Goal: Task Accomplishment & Management: Use online tool/utility

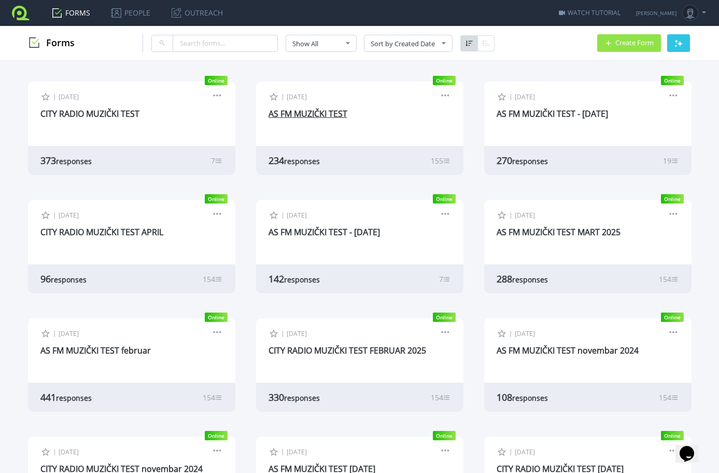
click at [321, 113] on link "AS FM MUZIČKI TEST" at bounding box center [308, 113] width 79 height 11
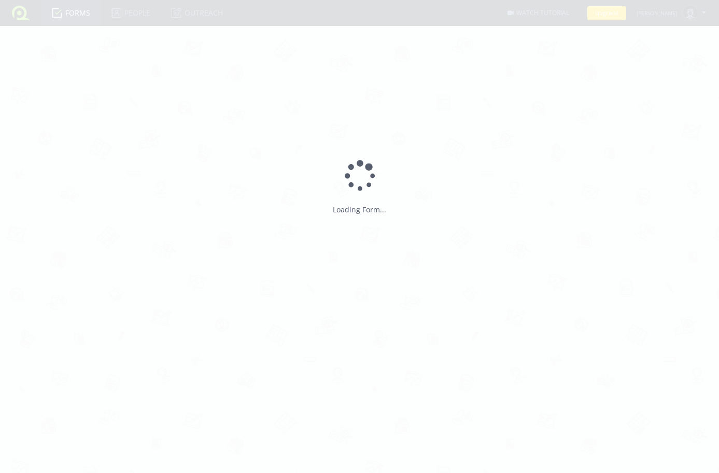
type input "AS FM MUZIČKI TEST"
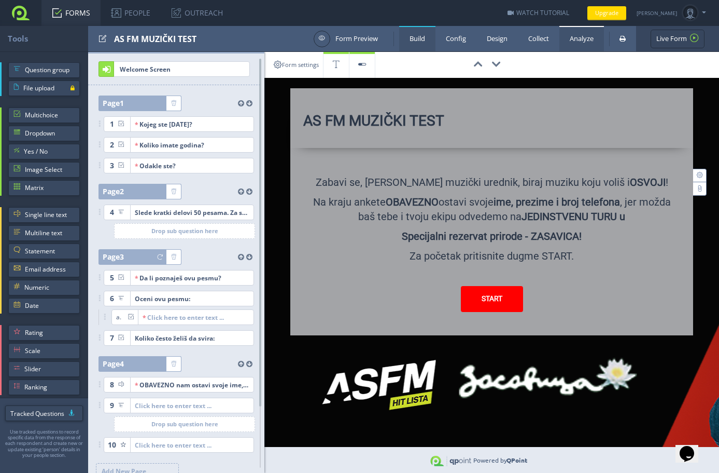
click at [580, 36] on link "Analyze" at bounding box center [582, 38] width 45 height 25
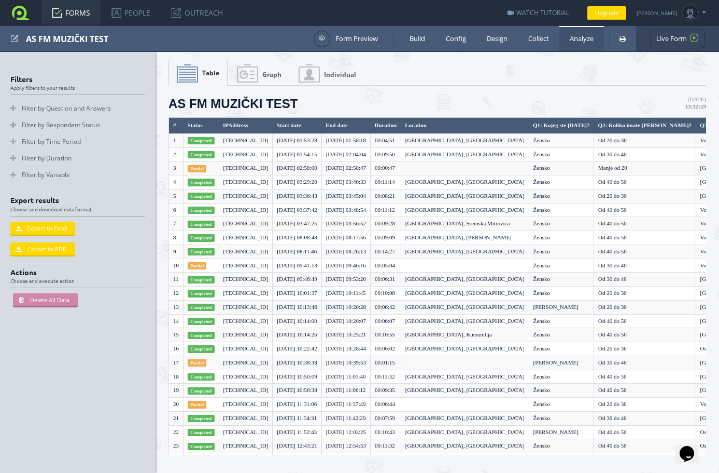
click at [248, 71] on link "Graph" at bounding box center [259, 73] width 60 height 26
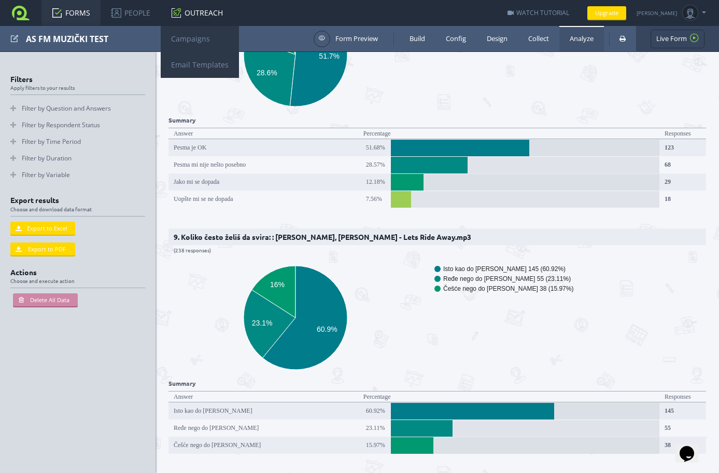
scroll to position [1971, 0]
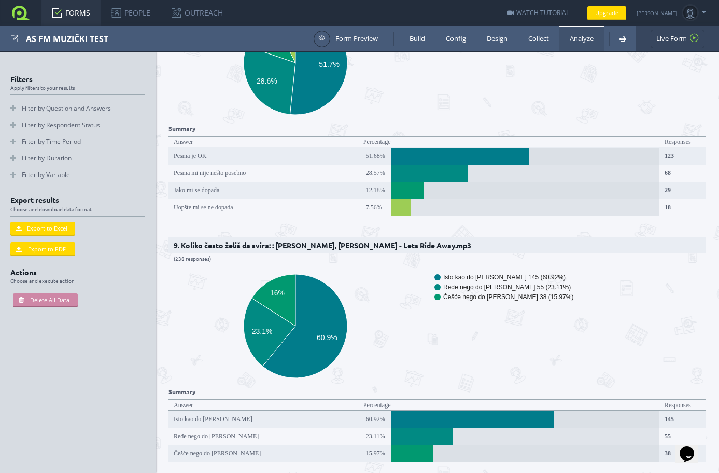
click at [687, 112] on icon "Pesma je OK 123 (51.68%) Pesma mi nije nešto posebno 68 (28.57%) Jako mi se dop…" at bounding box center [434, 63] width 530 height 124
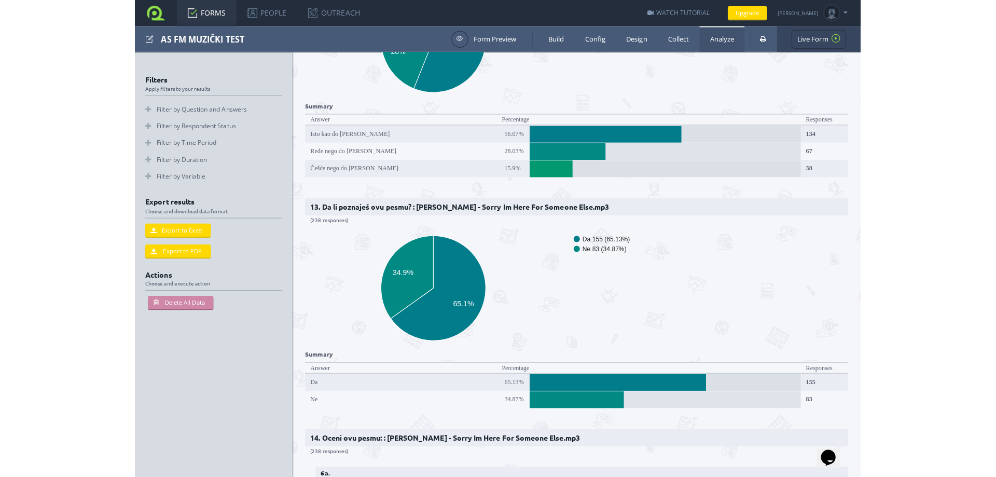
scroll to position [3008, 0]
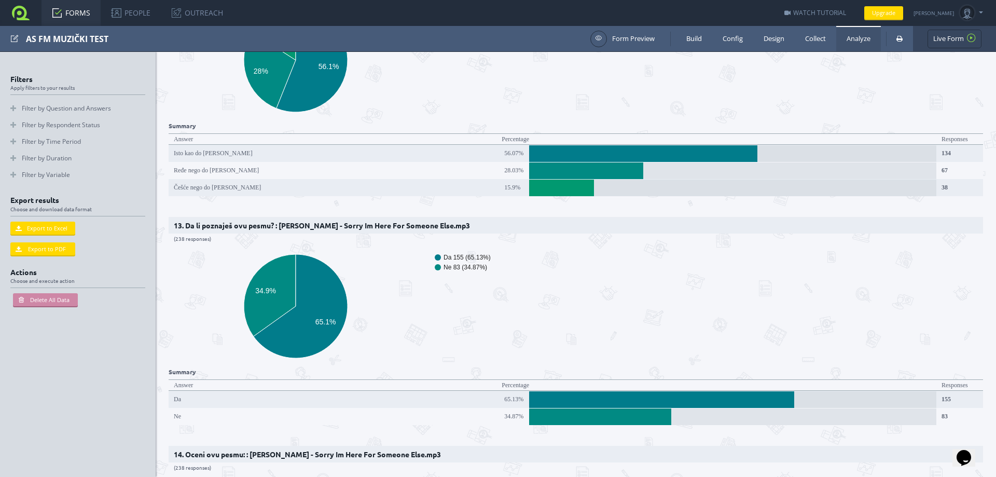
click at [689, 262] on icon "Da 155 (65.13%) Ne 83 (34.87%) 34.9% 65.1%" at bounding box center [434, 306] width 530 height 124
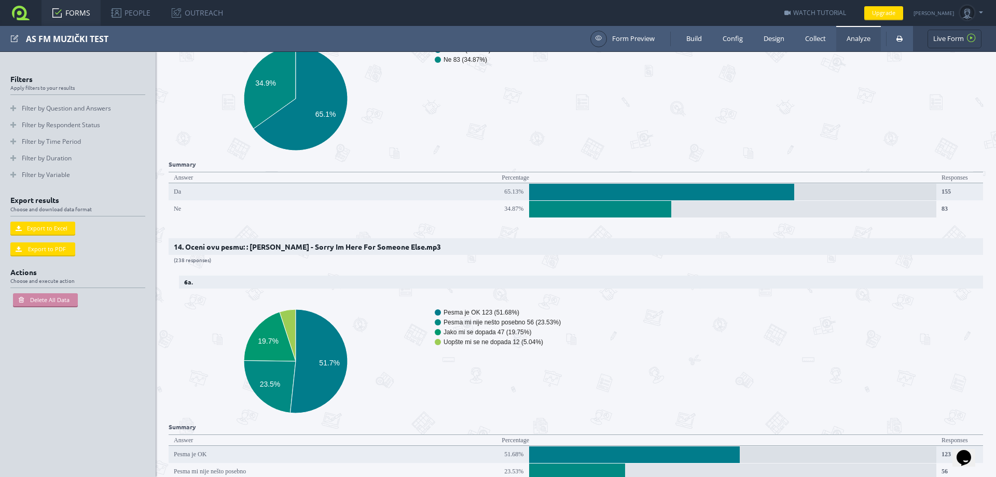
scroll to position [3320, 0]
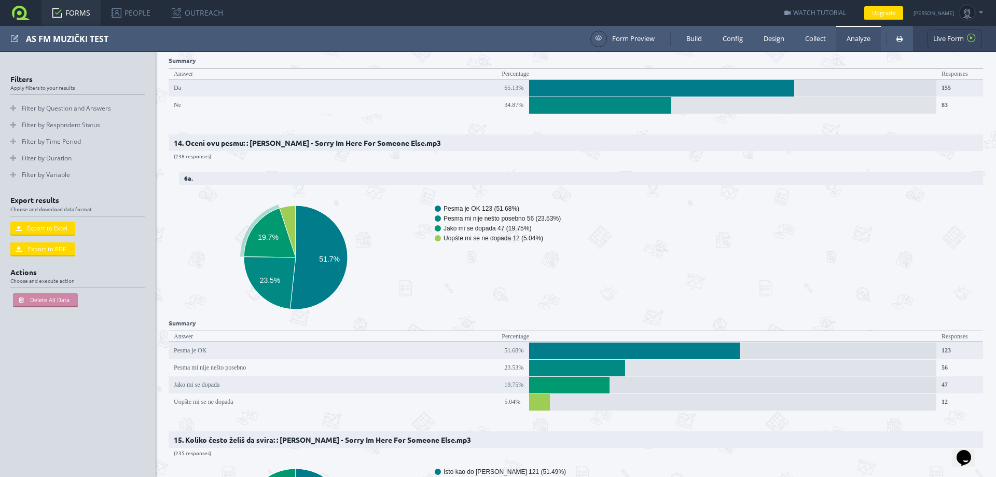
drag, startPoint x: 532, startPoint y: 208, endPoint x: 543, endPoint y: 206, distance: 11.5
click at [543, 225] on rect "A chart." at bounding box center [507, 228] width 145 height 6
click at [545, 225] on rect "A chart." at bounding box center [507, 228] width 145 height 6
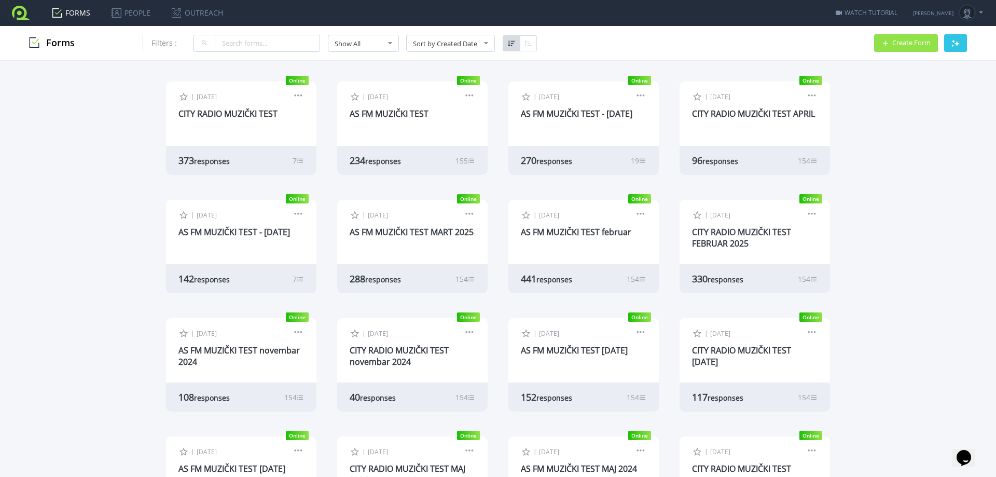
scroll to position [207, 0]
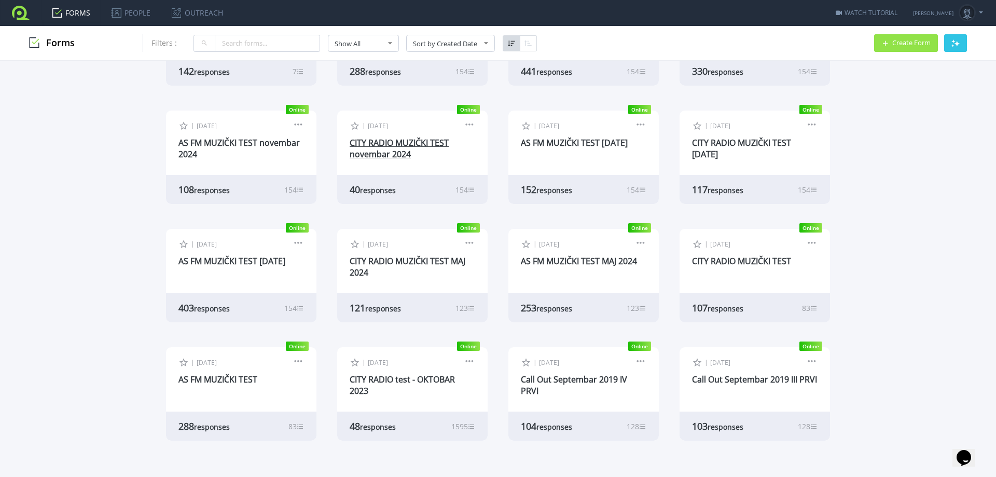
drag, startPoint x: 404, startPoint y: 143, endPoint x: 399, endPoint y: 145, distance: 5.8
click at [404, 143] on link "CITY RADIO MUZIČKI TEST novembar 2024" at bounding box center [399, 148] width 99 height 23
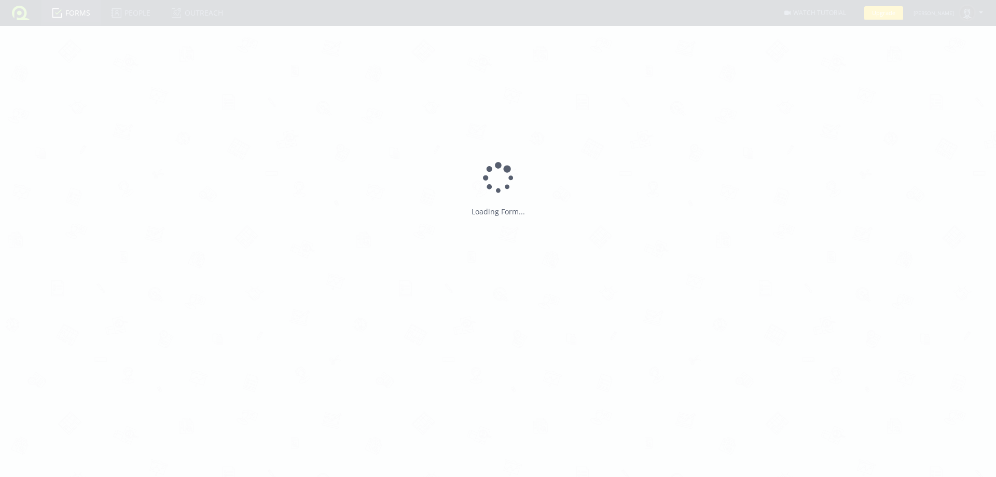
type input "CITY RADIO MUZIČKI TEST novembar 2024"
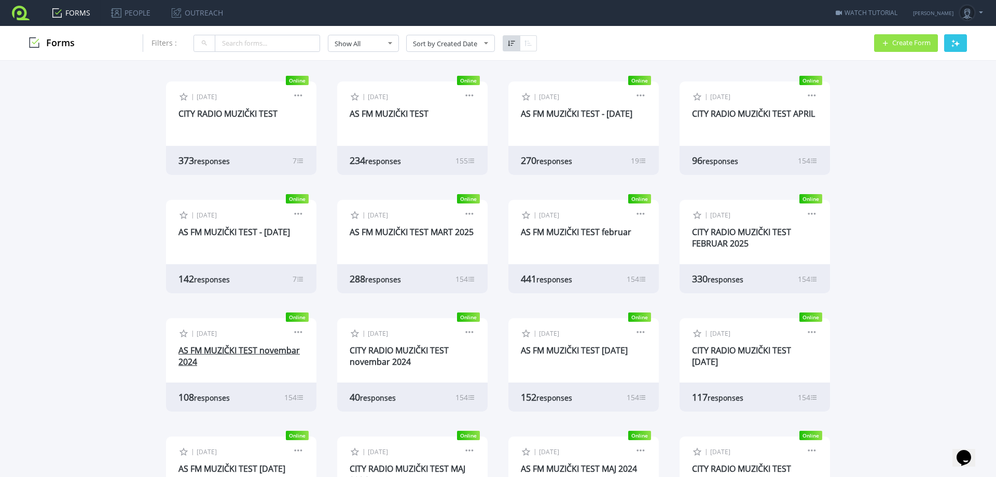
click at [250, 350] on link "AS FM MUZIČKI TEST novembar 2024" at bounding box center [238, 355] width 121 height 23
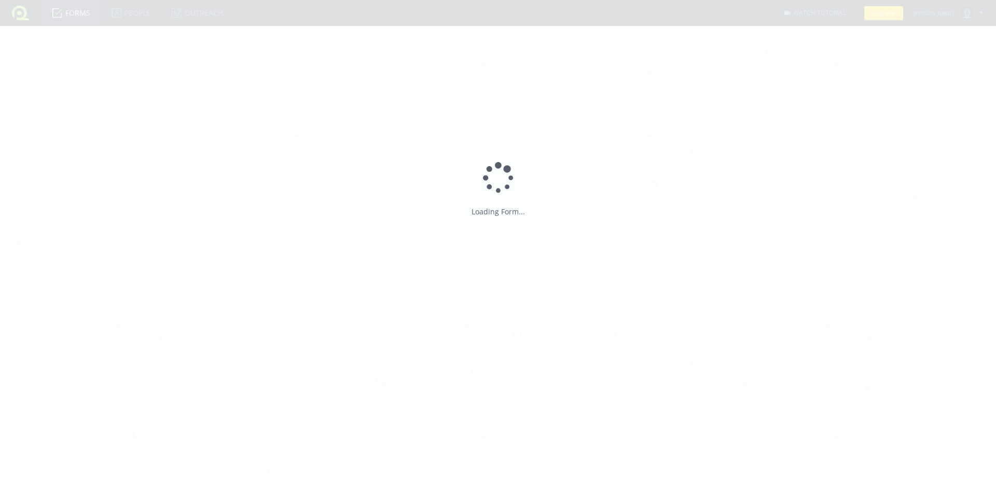
type input "AS FM MUZIČKI TEST novembar 2024"
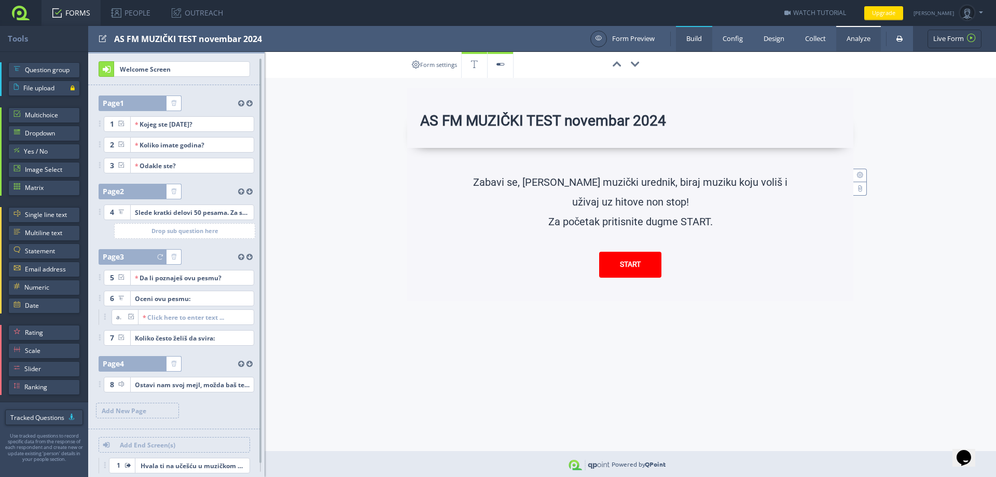
click at [852, 39] on link "Analyze" at bounding box center [858, 38] width 45 height 25
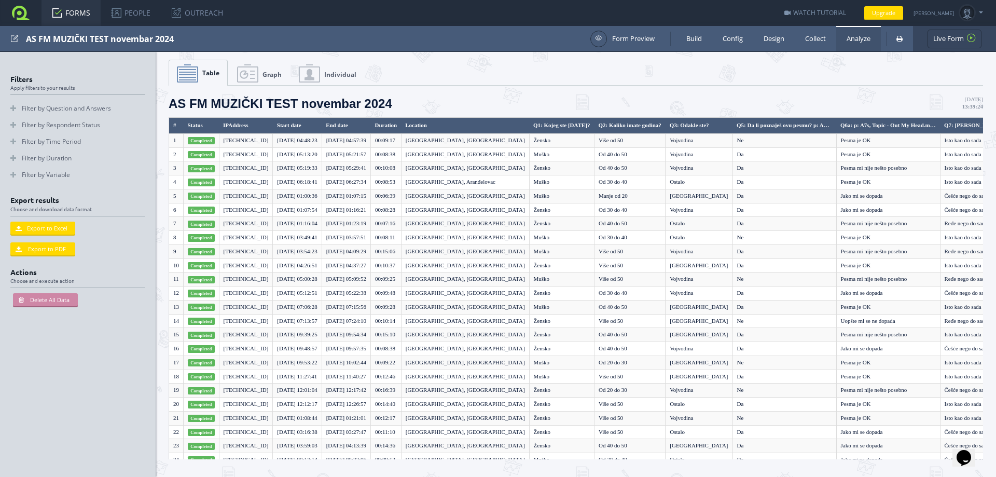
click at [275, 71] on span "Graph" at bounding box center [271, 74] width 19 height 9
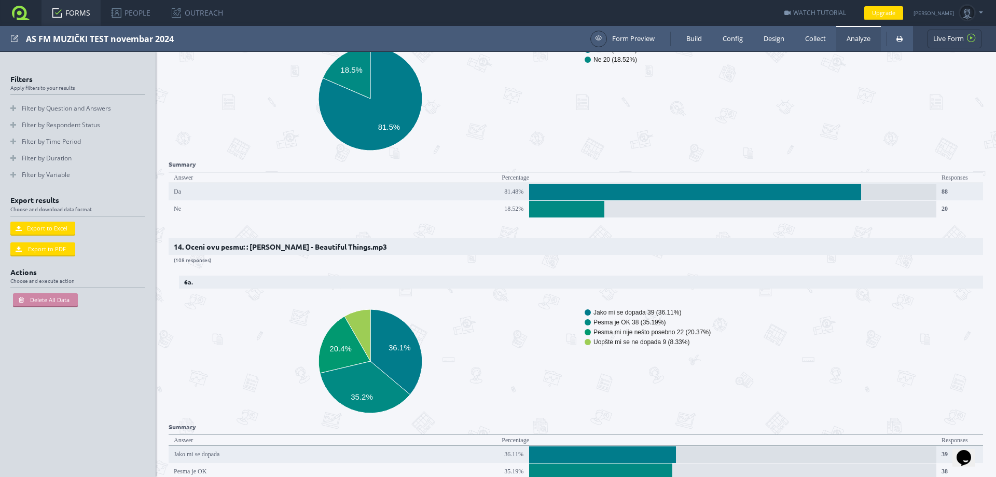
scroll to position [3320, 0]
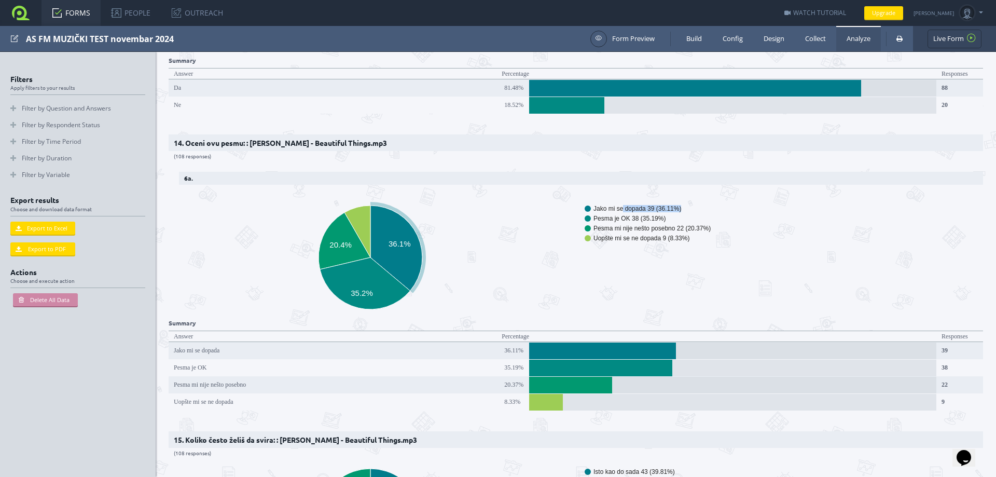
drag, startPoint x: 672, startPoint y: 197, endPoint x: 622, endPoint y: 191, distance: 50.2
click at [622, 205] on g "Jako mi se dopada 39 (36.11%) Pesma je OK 38 (35.19%) Pesma mi nije nešto poseb…" at bounding box center [703, 223] width 237 height 37
click at [508, 197] on icon "Jako mi se dopada 39 (36.11%) Pesma je OK 38 (35.19%) Pesma mi nije nešto poseb…" at bounding box center [572, 257] width 807 height 124
click at [482, 236] on icon "Jako mi se dopada 39 (36.11%) Pesma je OK 38 (35.19%) Pesma mi nije nešto poseb…" at bounding box center [572, 257] width 807 height 124
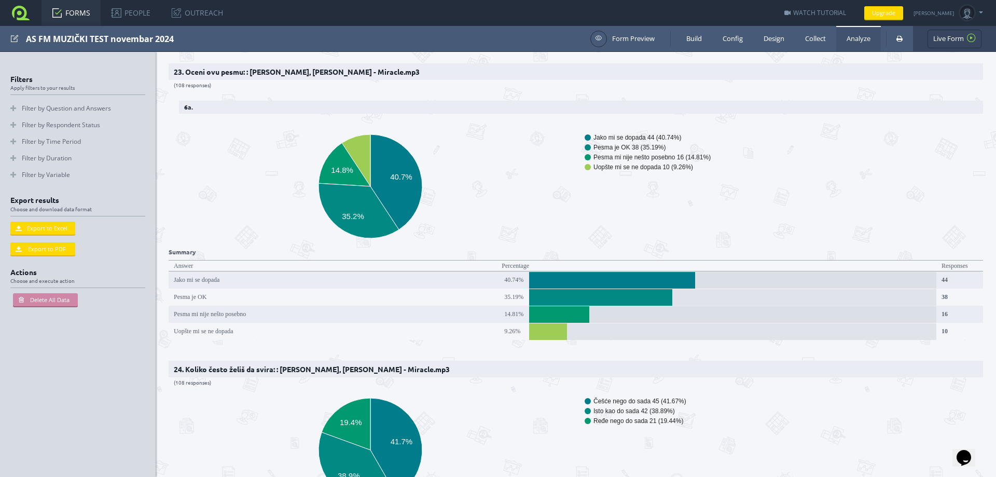
scroll to position [5291, 0]
